Goal: Task Accomplishment & Management: Complete application form

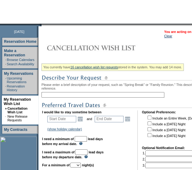
scroll to position [57, 0]
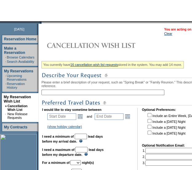
click at [56, 98] on div "You currently have 16 cancellation wish list requests stored in the system. You…" at bounding box center [138, 164] width 195 height 211
click at [54, 95] on input "text" at bounding box center [102, 92] width 123 height 6
type input "s"
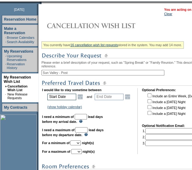
scroll to position [77, 0]
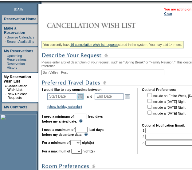
click at [83, 99] on link "Open the calendar popup." at bounding box center [80, 96] width 7 height 7
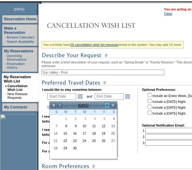
click at [107, 106] on link ">" at bounding box center [107, 105] width 6 height 6
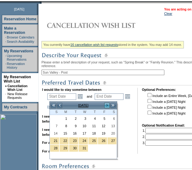
click at [107, 106] on link ">" at bounding box center [107, 105] width 6 height 6
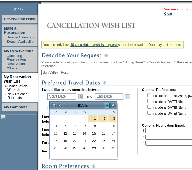
click at [107, 106] on link ">" at bounding box center [107, 105] width 6 height 6
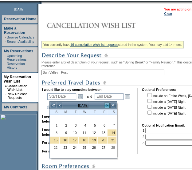
click at [107, 106] on link ">" at bounding box center [107, 105] width 6 height 6
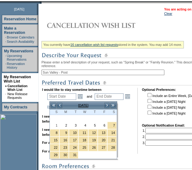
click at [86, 74] on input "Sun Valley - Post" at bounding box center [102, 72] width 123 height 6
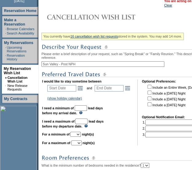
scroll to position [86, 0]
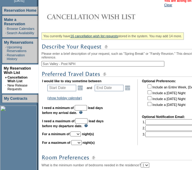
type input "Sun Valley - Post NPH"
click at [83, 92] on td "Start Date Open the calendar popup. << < [DATE] > >> S M T W T F S 1 2 3 4 5 6 …" at bounding box center [65, 87] width 39 height 9
click at [82, 91] on link "Open the calendar popup." at bounding box center [80, 87] width 7 height 7
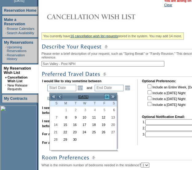
click at [108, 96] on link ">" at bounding box center [107, 96] width 6 height 6
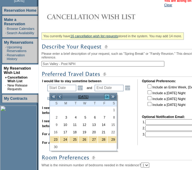
click at [108, 96] on link ">" at bounding box center [107, 96] width 6 height 6
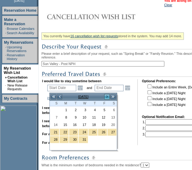
click at [108, 96] on link ">" at bounding box center [107, 96] width 6 height 6
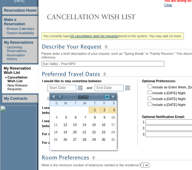
click at [108, 96] on link ">" at bounding box center [107, 96] width 6 height 6
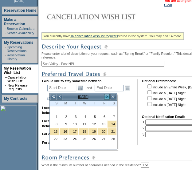
click at [108, 96] on link ">" at bounding box center [107, 96] width 6 height 6
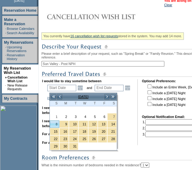
click at [58, 121] on link "8" at bounding box center [54, 123] width 9 height 7
type input "[DATE]"
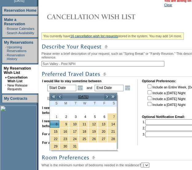
type input "188"
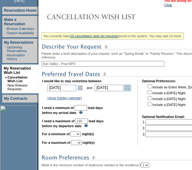
click at [131, 91] on link "Open the calendar popup." at bounding box center [127, 87] width 7 height 7
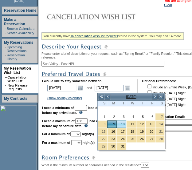
click at [126, 123] on link "10" at bounding box center [121, 123] width 9 height 7
type input "[DATE]"
type input "189"
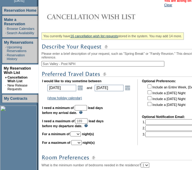
click at [85, 108] on input "text" at bounding box center [81, 108] width 12 height 6
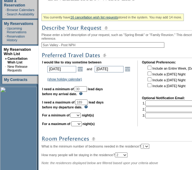
scroll to position [105, 0]
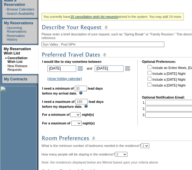
type input "30"
click at [81, 117] on select "1 2 3 4 5 6 7 8 9 10 11 12 13 14" at bounding box center [75, 114] width 10 height 5
select select "2"
click at [78, 115] on select "1 2 3 4 5 6 7 8 9 10 11 12 13 14" at bounding box center [75, 114] width 10 height 5
click at [82, 124] on select "1 2 3 4 5 6 7 8 9 10 11 12 13 14" at bounding box center [76, 122] width 10 height 5
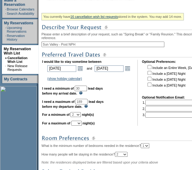
select select "2"
click at [79, 123] on select "1 2 3 4 5 6 7 8 9 10 11 12 13 14" at bounding box center [76, 122] width 10 height 5
click at [88, 104] on input "189" at bounding box center [81, 102] width 12 height 6
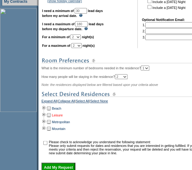
scroll to position [184, 0]
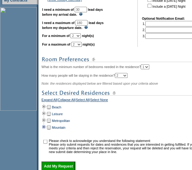
type input "180"
click at [44, 130] on td at bounding box center [43, 126] width 5 height 7
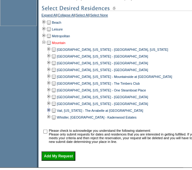
scroll to position [269, 0]
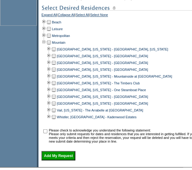
click at [56, 100] on td at bounding box center [53, 96] width 5 height 7
click at [47, 133] on input "checkbox" at bounding box center [45, 131] width 4 height 4
checkbox input "true"
click at [54, 156] on input "Add My Request" at bounding box center [58, 155] width 34 height 9
